Goal: Transaction & Acquisition: Purchase product/service

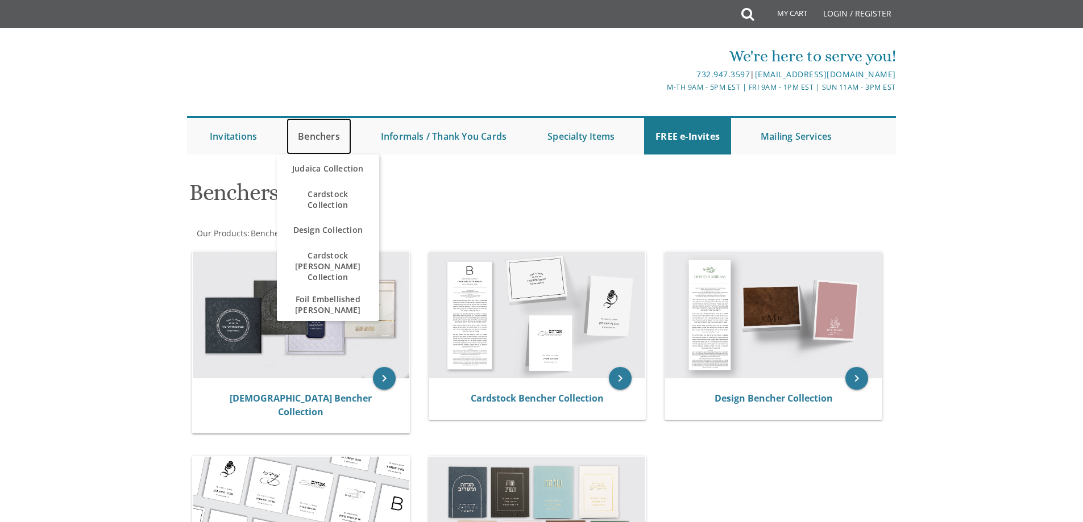
click at [332, 140] on link "Benchers" at bounding box center [319, 136] width 65 height 36
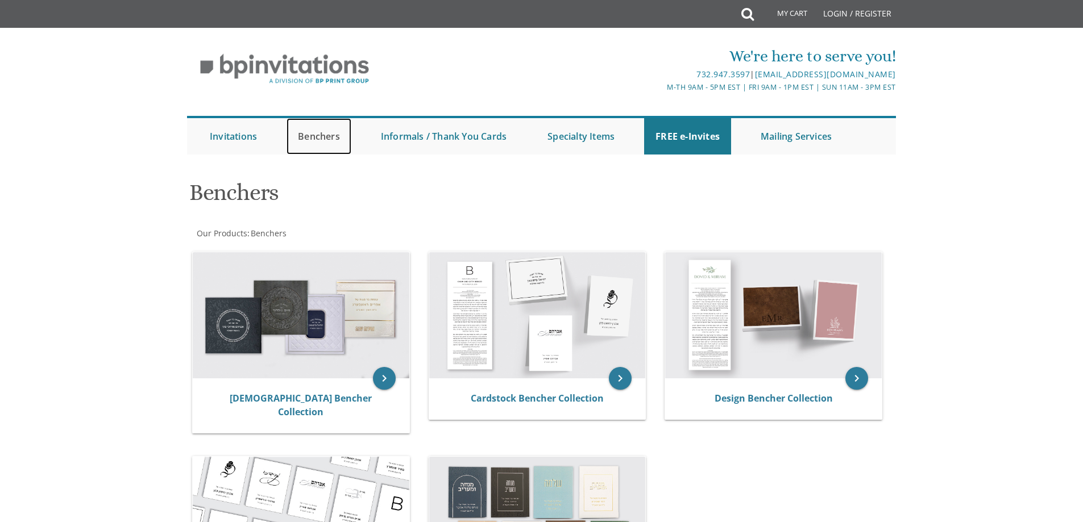
click at [312, 136] on link "Benchers" at bounding box center [319, 136] width 65 height 36
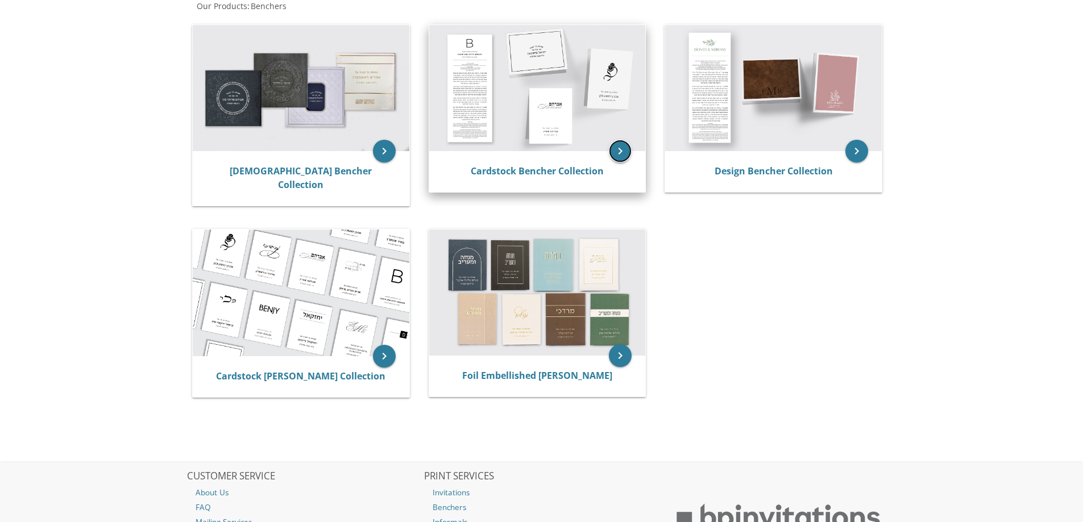
scroll to position [227, 0]
click at [612, 154] on icon "keyboard_arrow_right" at bounding box center [620, 151] width 23 height 23
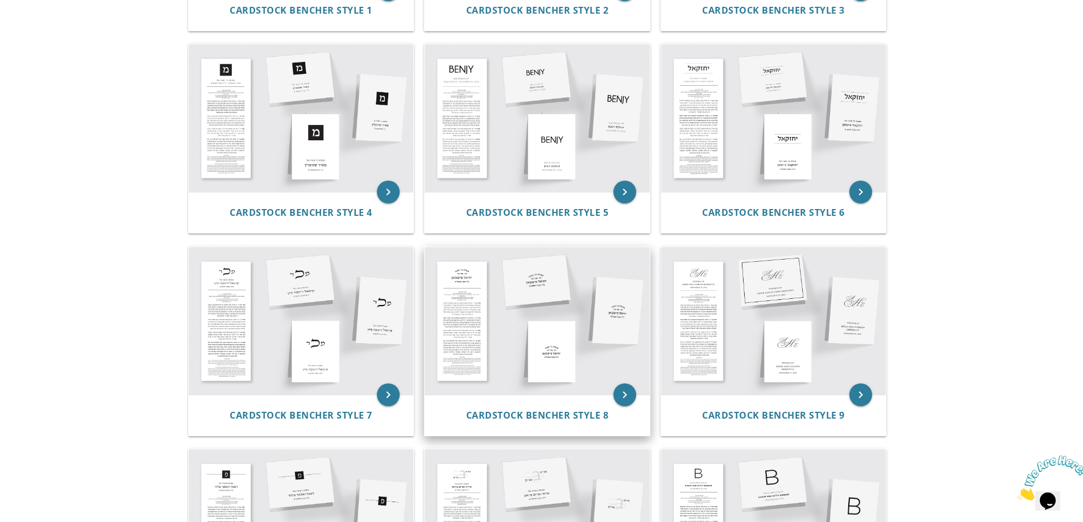
scroll to position [569, 0]
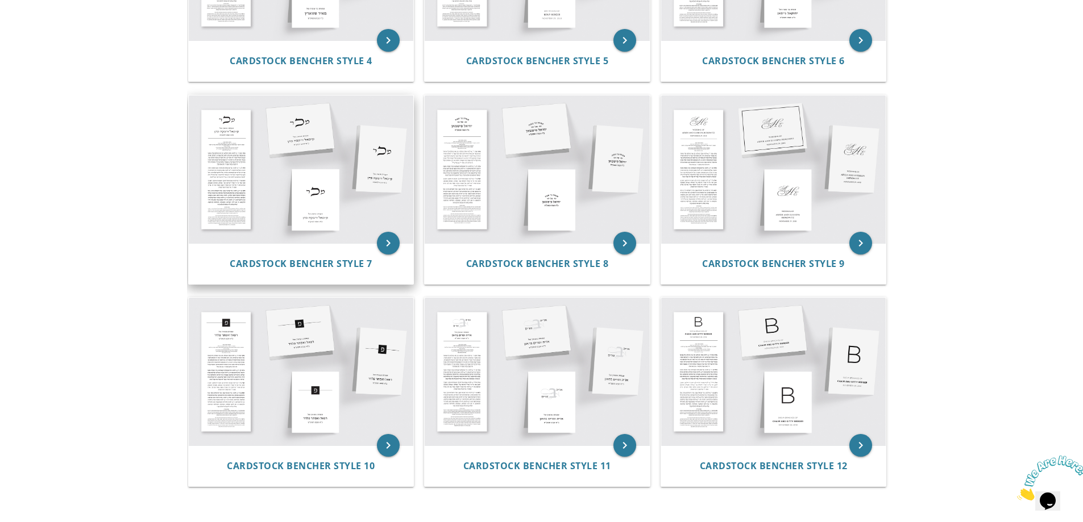
click at [295, 190] on img at bounding box center [301, 170] width 225 height 148
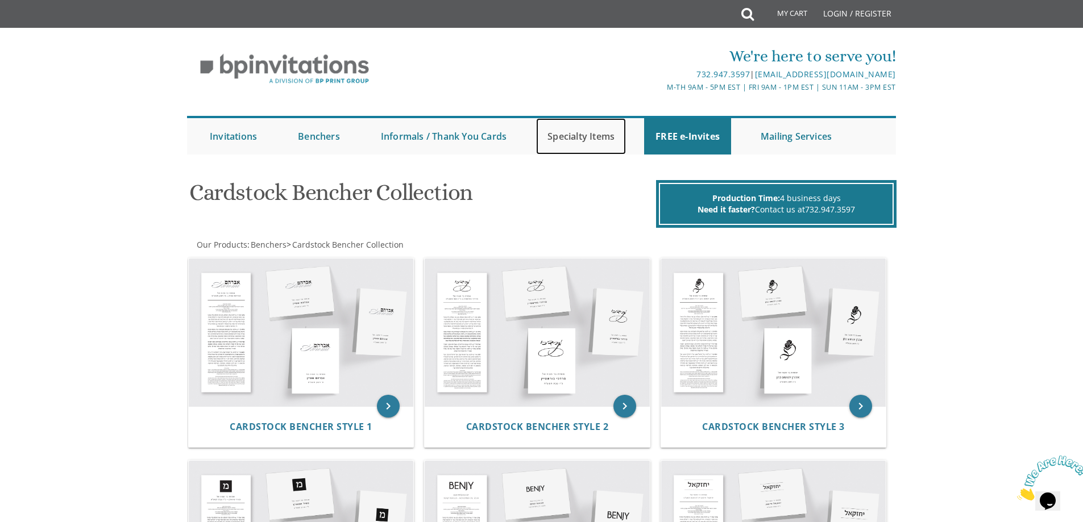
click at [573, 130] on link "Specialty Items" at bounding box center [581, 136] width 90 height 36
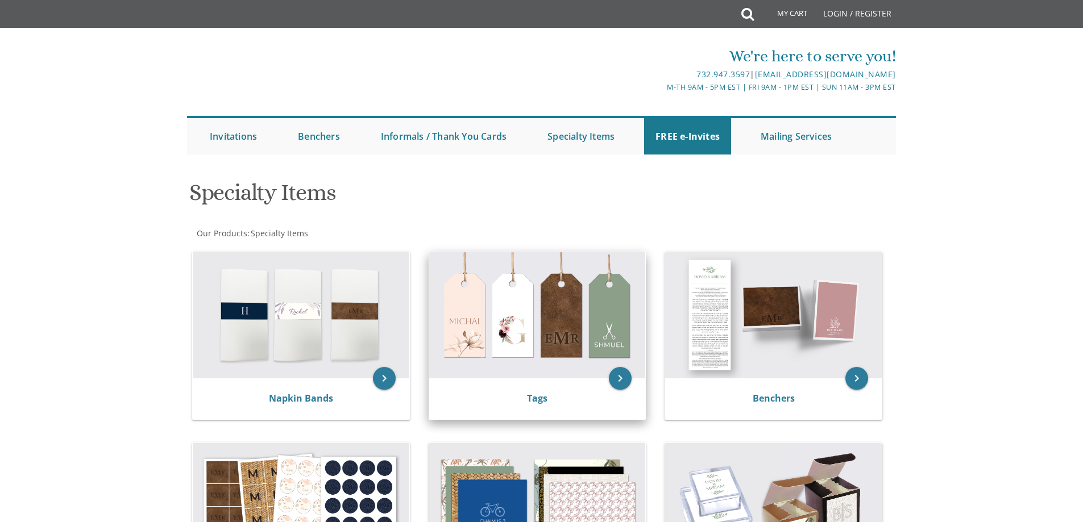
click at [579, 310] on img at bounding box center [537, 315] width 217 height 126
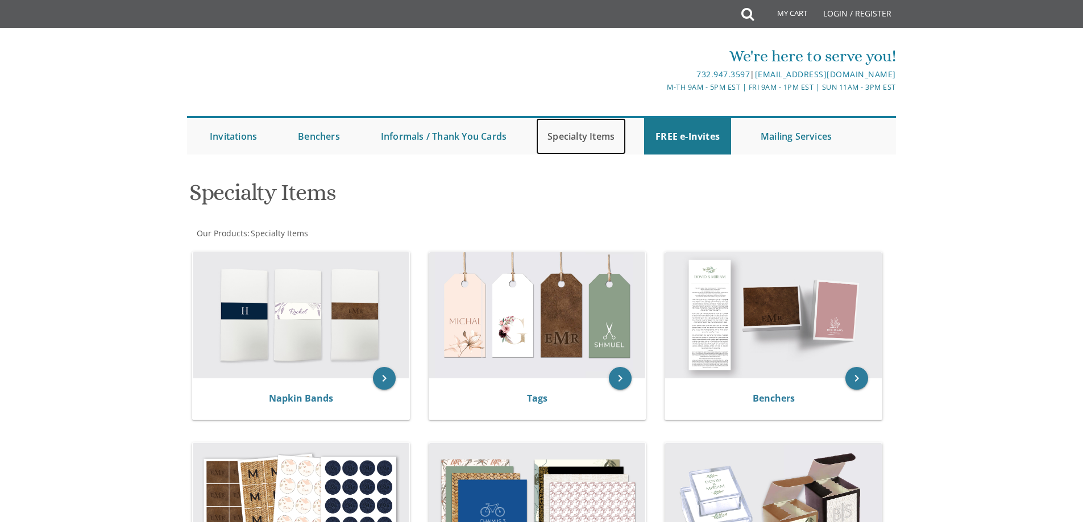
click at [566, 141] on link "Specialty Items" at bounding box center [581, 136] width 90 height 36
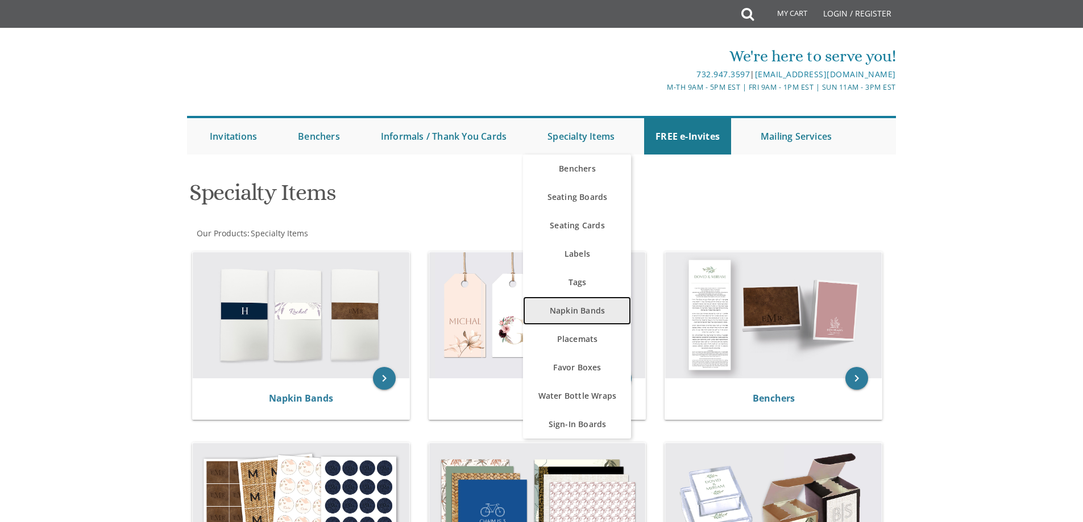
click at [585, 312] on link "Napkin Bands" at bounding box center [577, 311] width 108 height 28
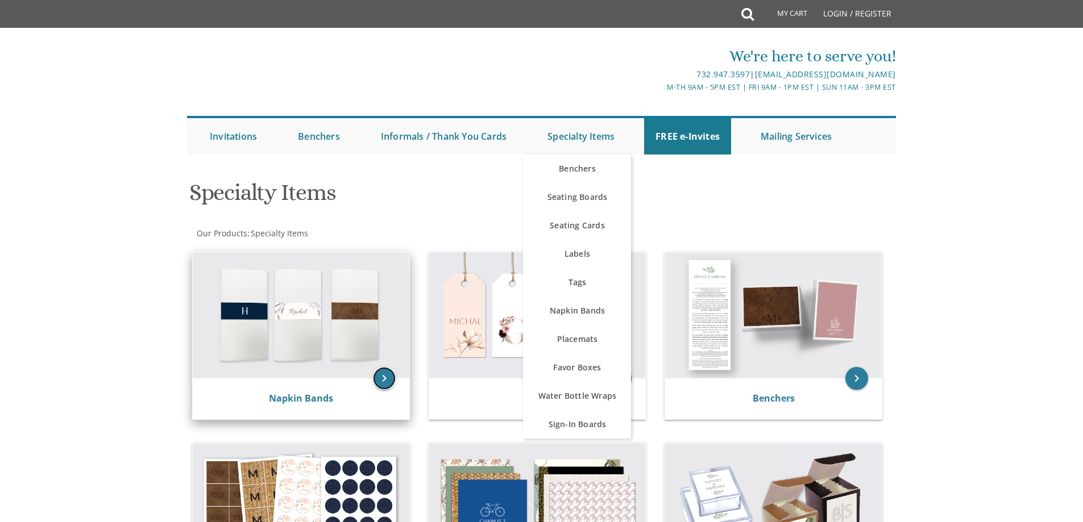
click at [382, 375] on icon "keyboard_arrow_right" at bounding box center [384, 378] width 23 height 23
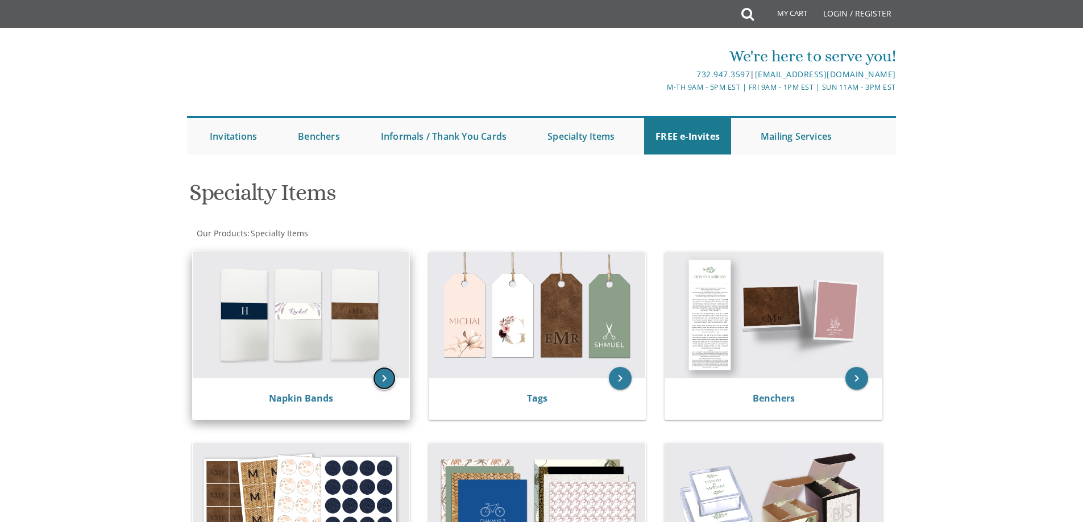
click at [386, 374] on icon "keyboard_arrow_right" at bounding box center [384, 378] width 23 height 23
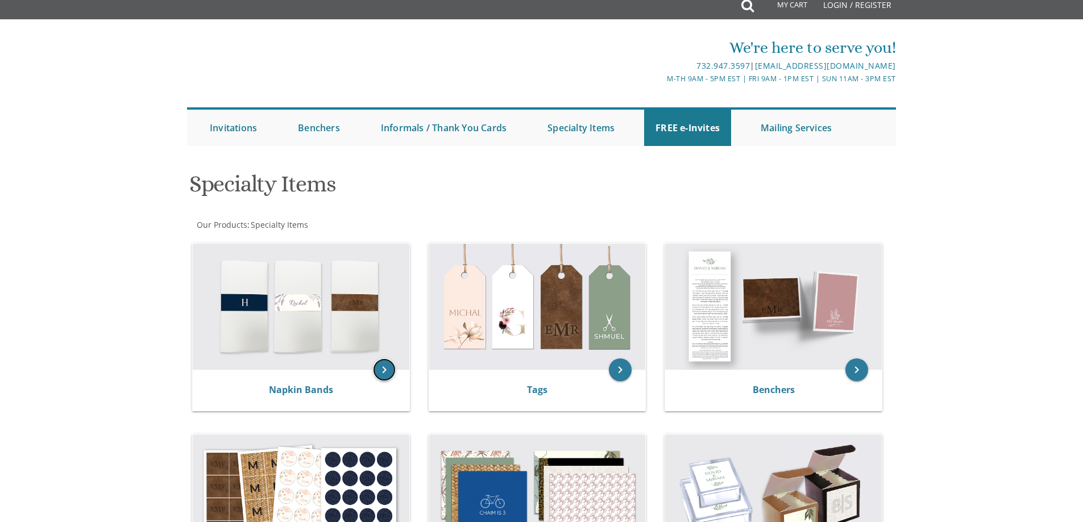
scroll to position [227, 0]
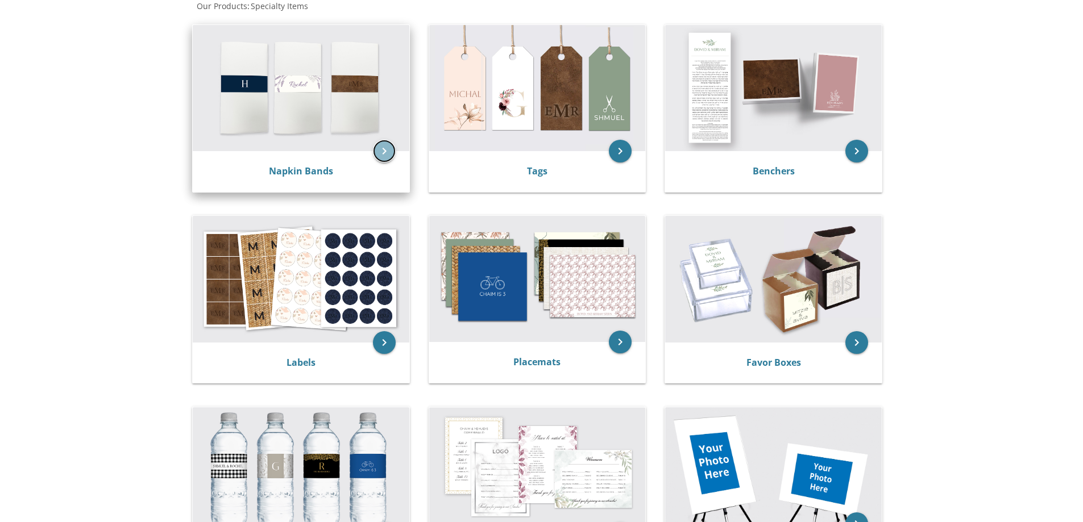
click at [388, 154] on icon "keyboard_arrow_right" at bounding box center [384, 151] width 23 height 23
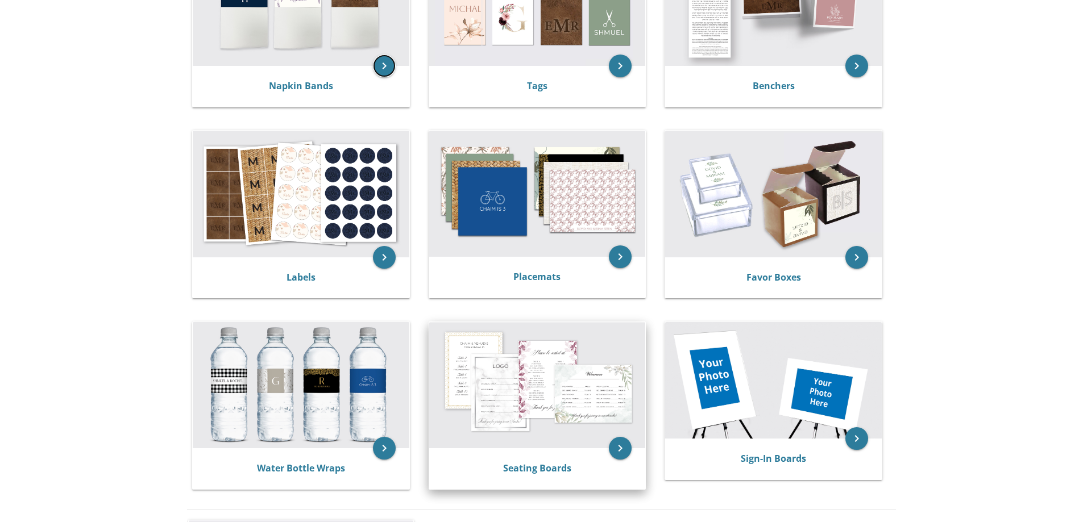
scroll to position [512, 0]
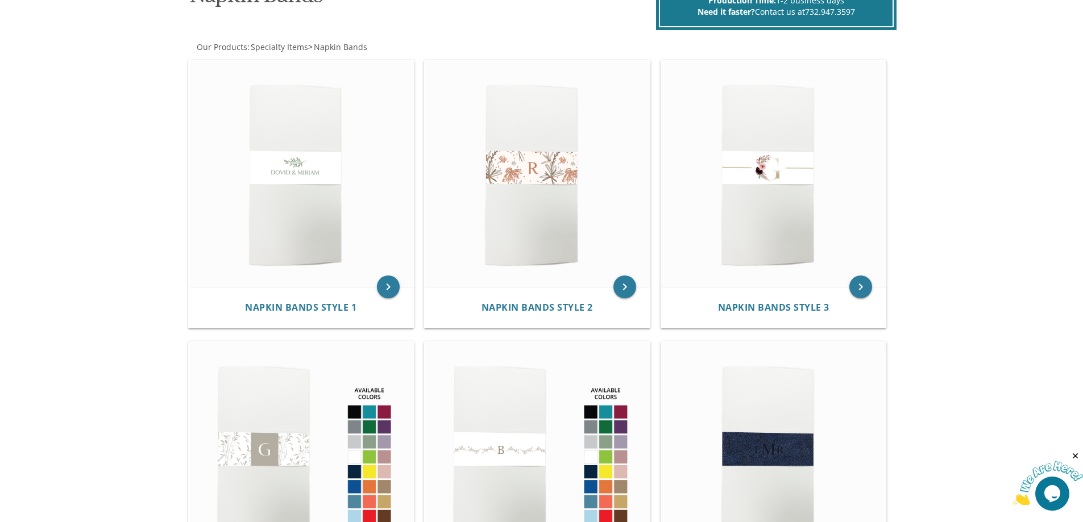
scroll to position [50, 0]
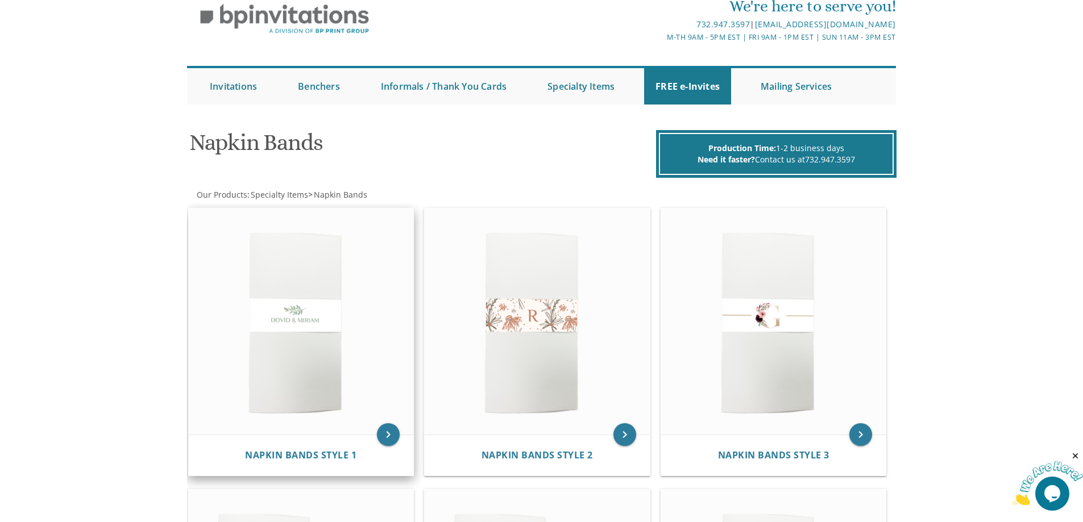
click at [314, 310] on img at bounding box center [301, 322] width 225 height 227
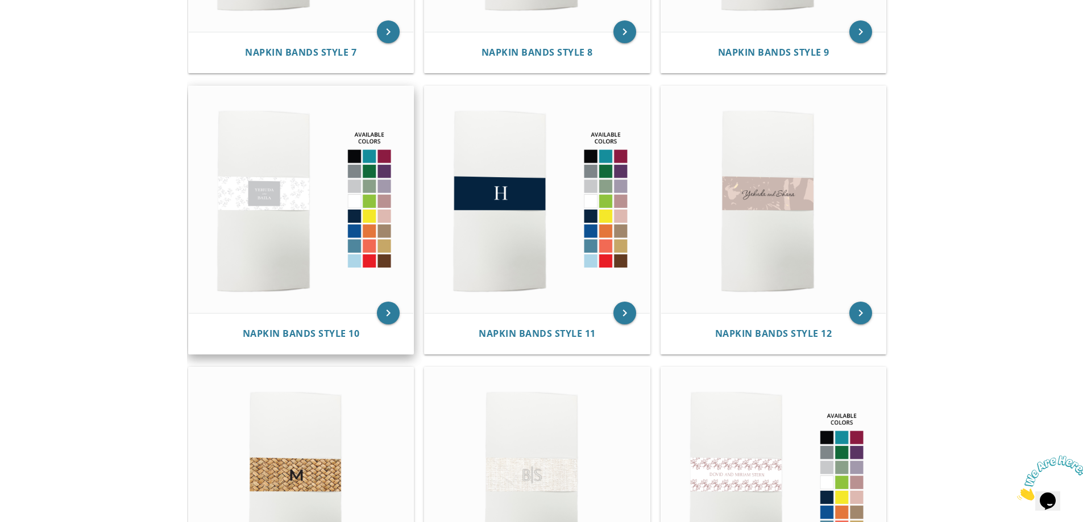
click at [338, 207] on img at bounding box center [301, 199] width 225 height 227
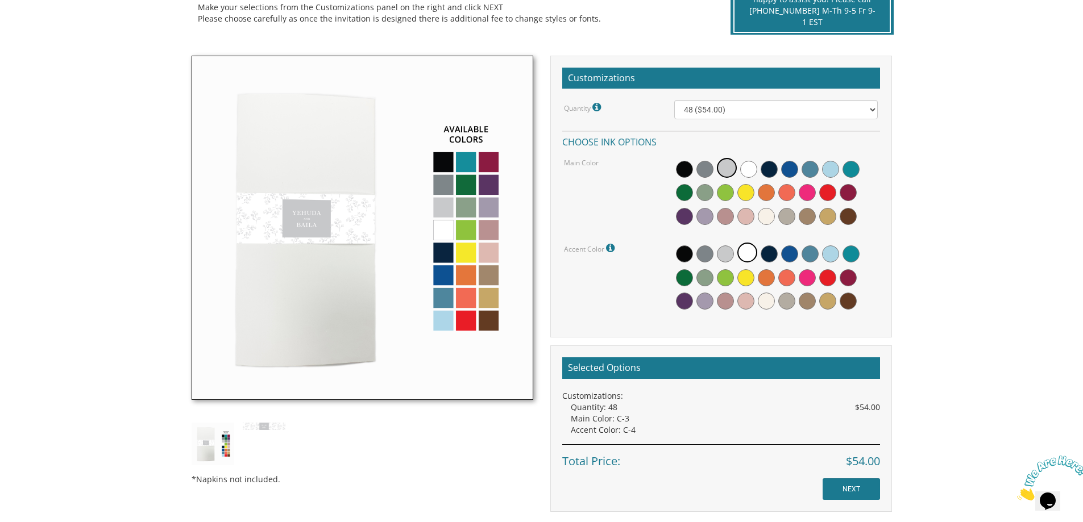
click at [447, 299] on img at bounding box center [363, 228] width 342 height 345
click at [447, 303] on img at bounding box center [363, 228] width 342 height 345
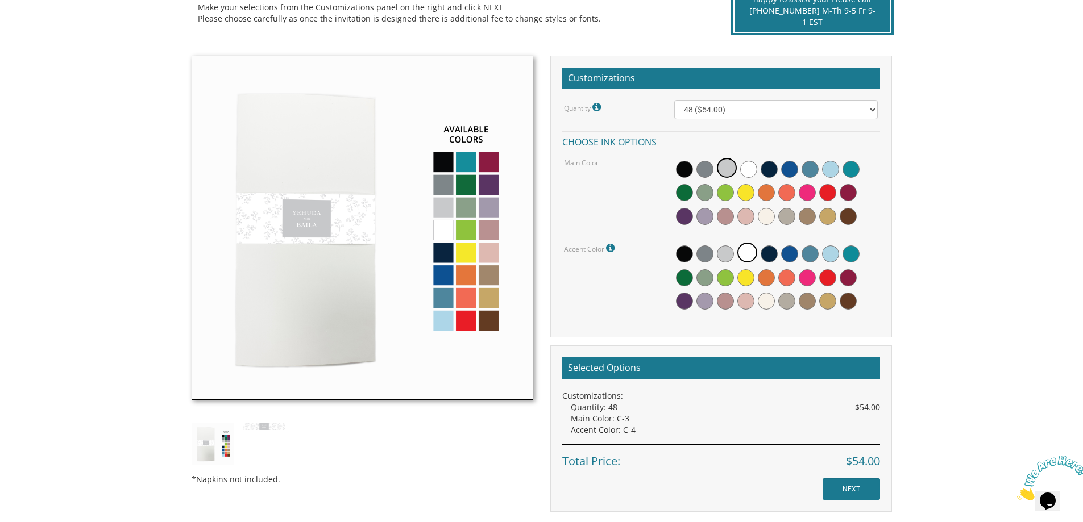
click at [458, 160] on img at bounding box center [363, 228] width 342 height 345
click at [724, 194] on span at bounding box center [725, 192] width 17 height 17
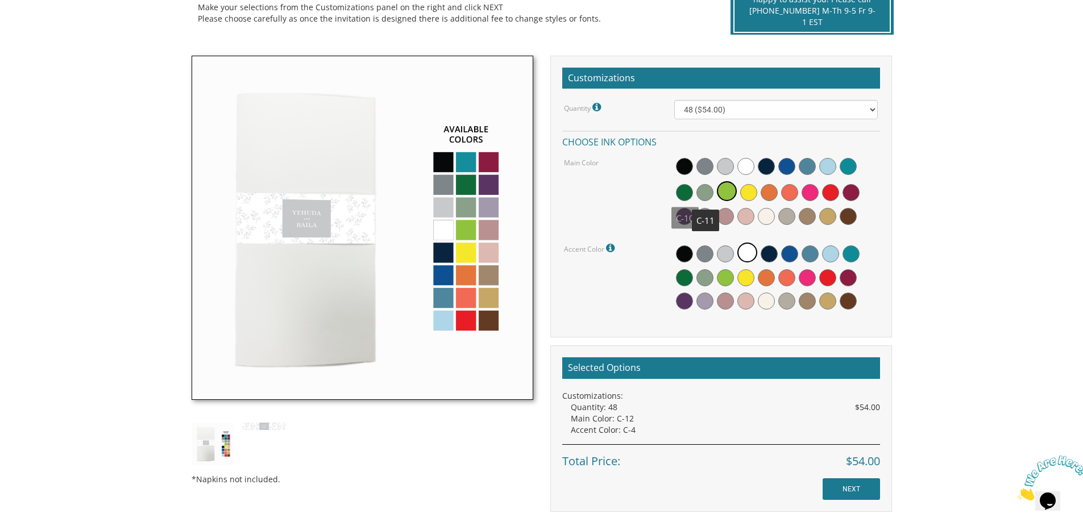
click at [694, 194] on div at bounding box center [776, 192] width 204 height 73
click at [689, 191] on span at bounding box center [684, 192] width 17 height 17
click at [462, 229] on img at bounding box center [363, 228] width 342 height 345
click at [471, 234] on img at bounding box center [363, 228] width 342 height 345
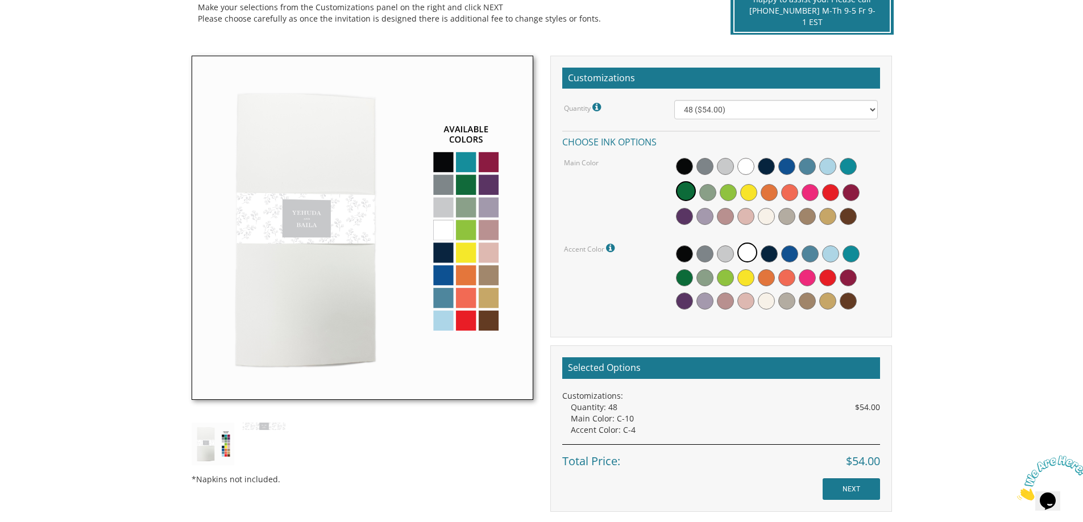
click at [466, 225] on img at bounding box center [363, 228] width 342 height 345
click at [466, 231] on img at bounding box center [363, 228] width 342 height 345
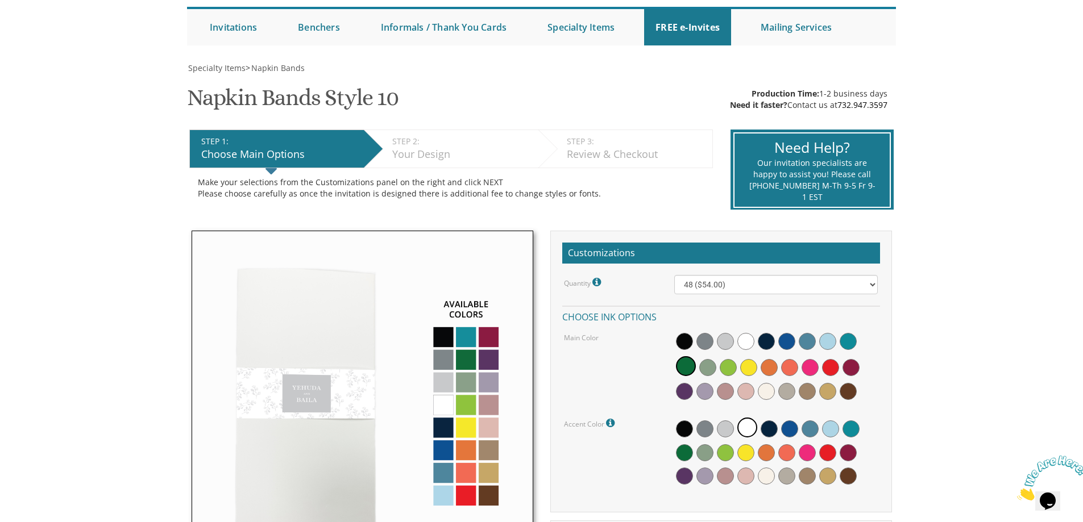
scroll to position [114, 0]
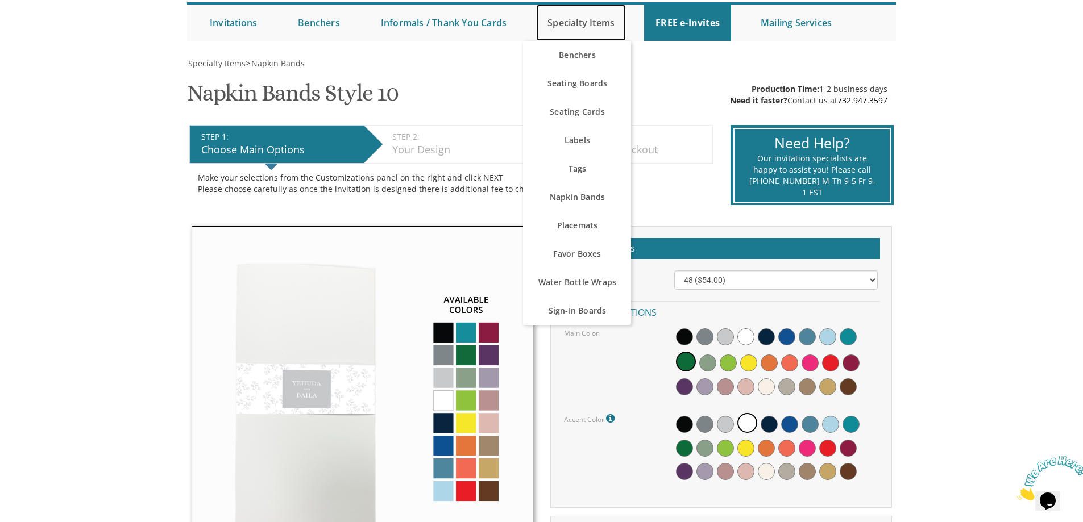
click at [576, 27] on link "Specialty Items" at bounding box center [581, 23] width 90 height 36
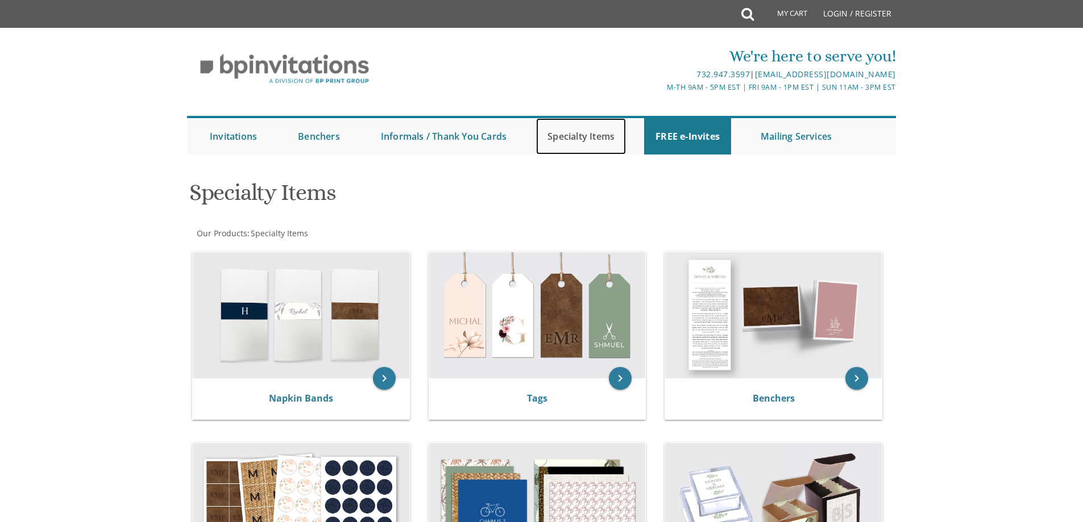
click at [562, 134] on link "Specialty Items" at bounding box center [581, 136] width 90 height 36
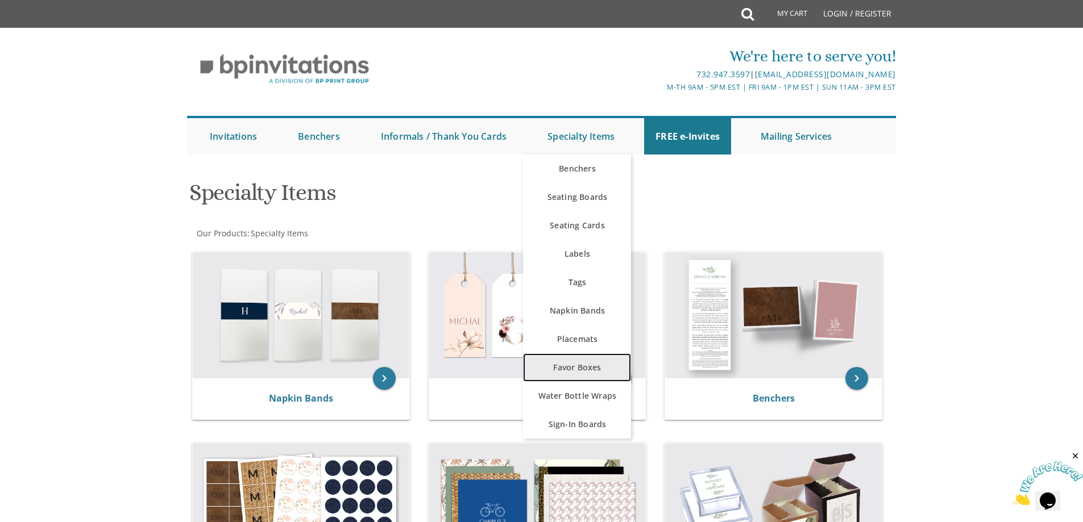
click at [578, 366] on link "Favor Boxes" at bounding box center [577, 368] width 108 height 28
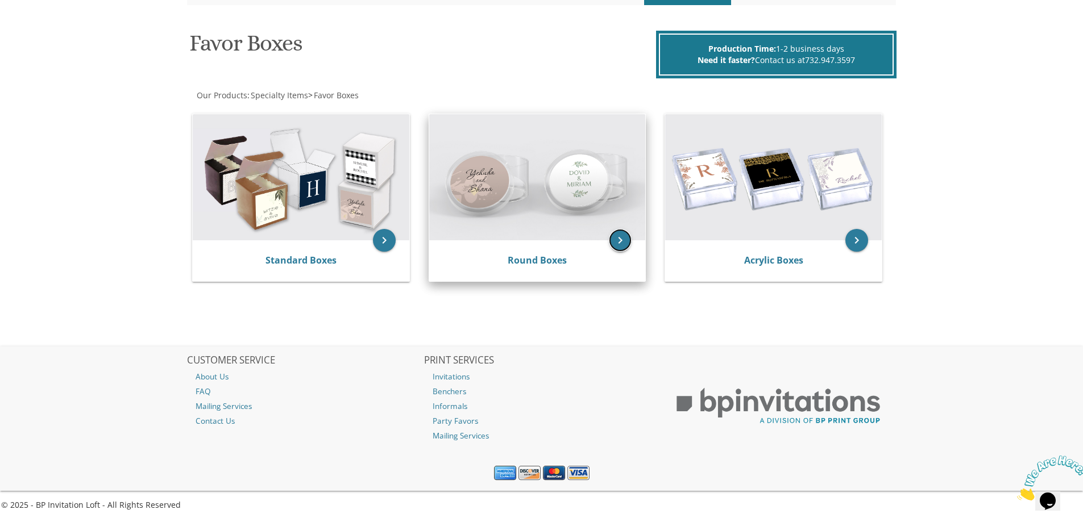
click at [621, 241] on icon "keyboard_arrow_right" at bounding box center [620, 240] width 23 height 23
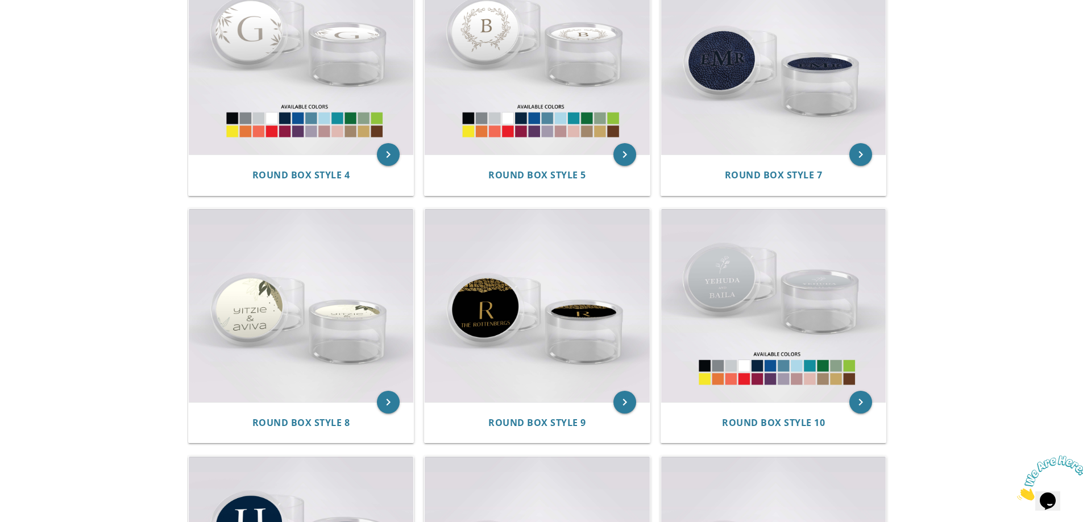
scroll to position [544, 0]
